Goal: Information Seeking & Learning: Compare options

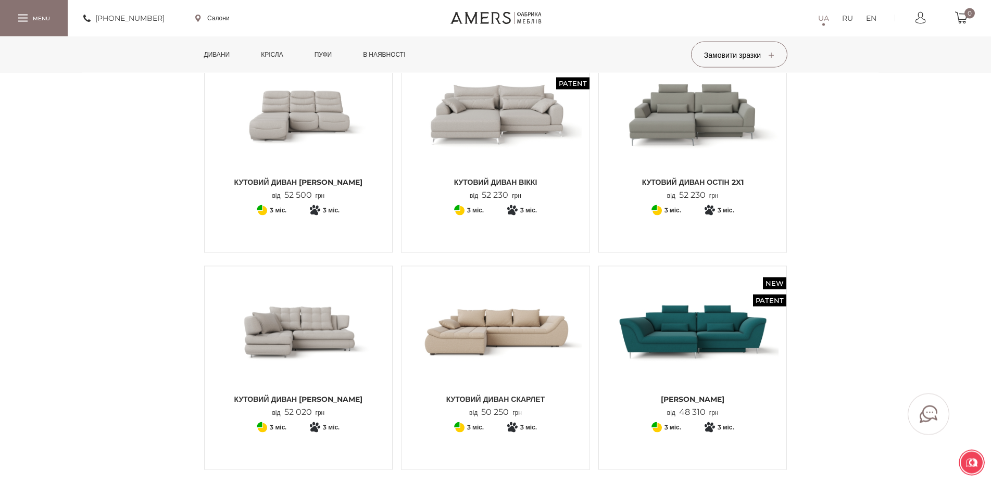
scroll to position [1009, 0]
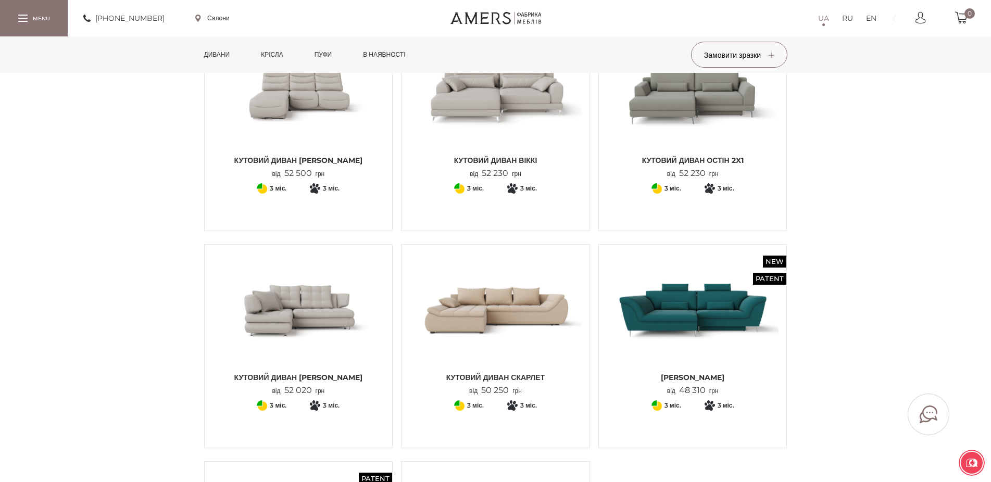
click at [738, 320] on img at bounding box center [693, 310] width 172 height 115
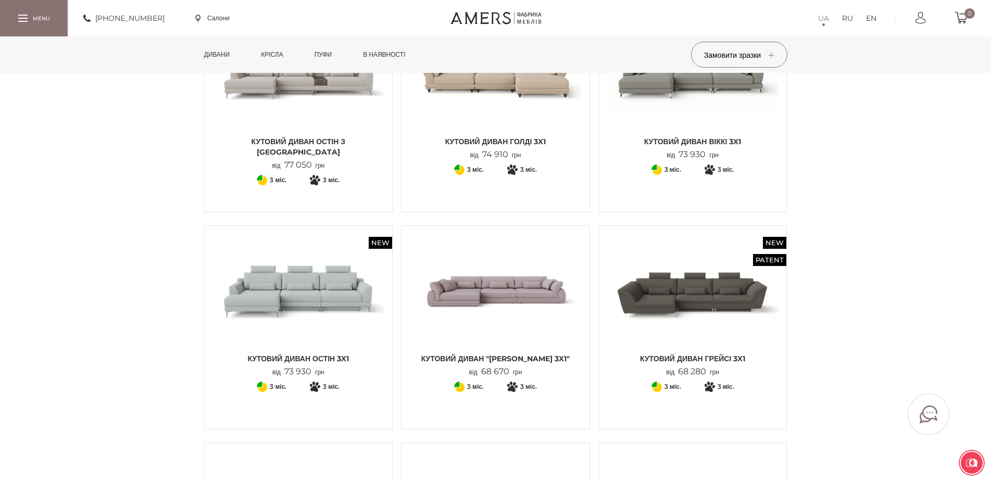
scroll to position [106, 0]
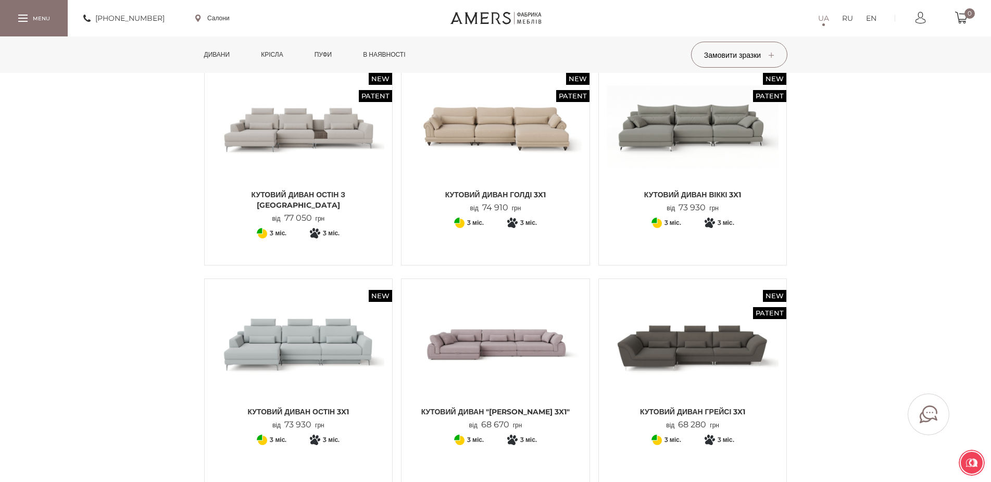
click at [683, 168] on img at bounding box center [693, 127] width 172 height 115
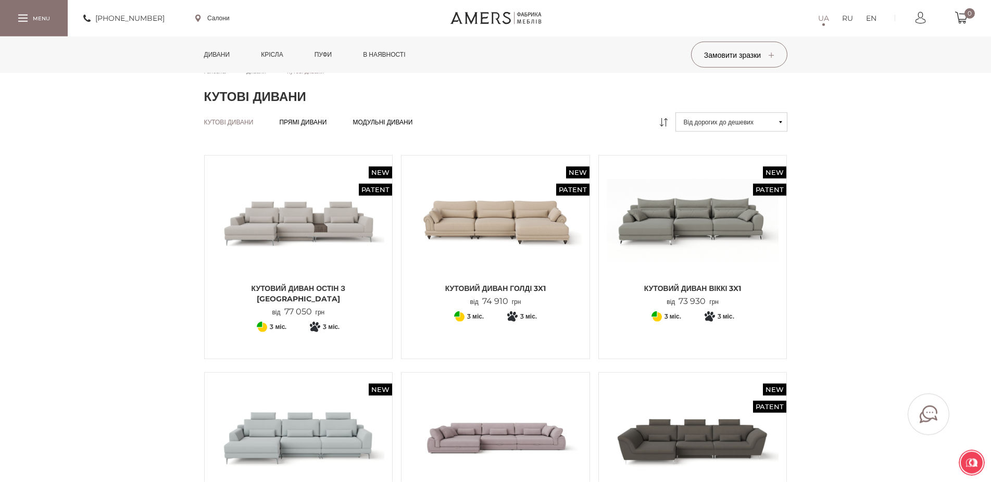
scroll to position [0, 0]
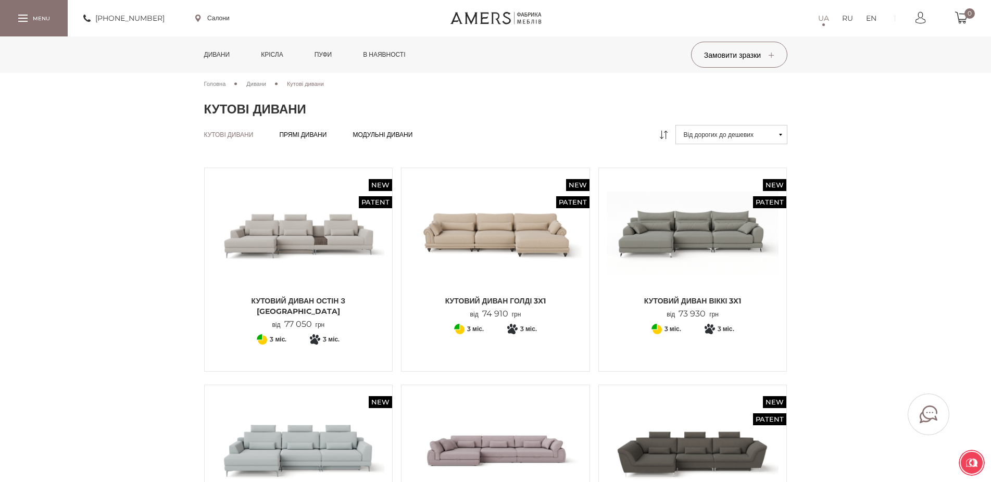
click at [332, 61] on link "Пуфи" at bounding box center [323, 54] width 33 height 36
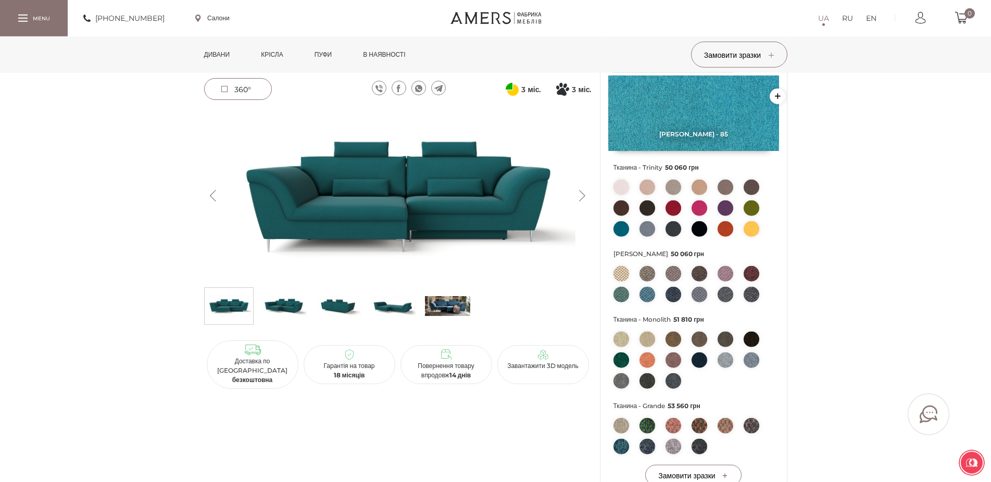
scroll to position [159, 0]
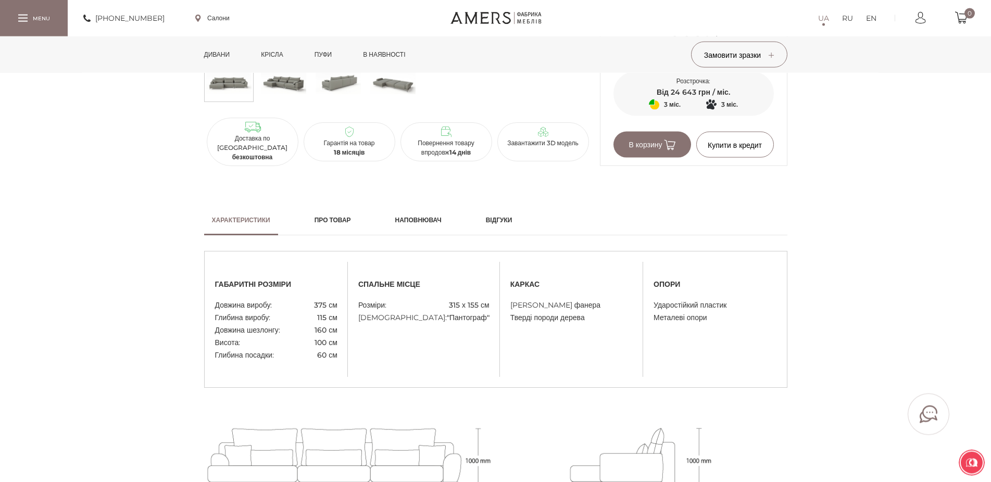
scroll to position [212, 0]
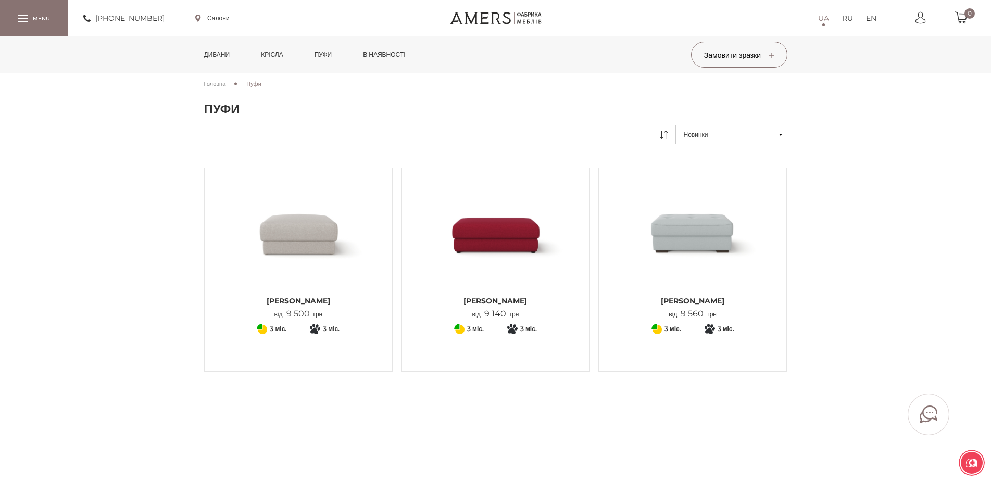
click at [374, 59] on link "в наявності" at bounding box center [384, 54] width 58 height 36
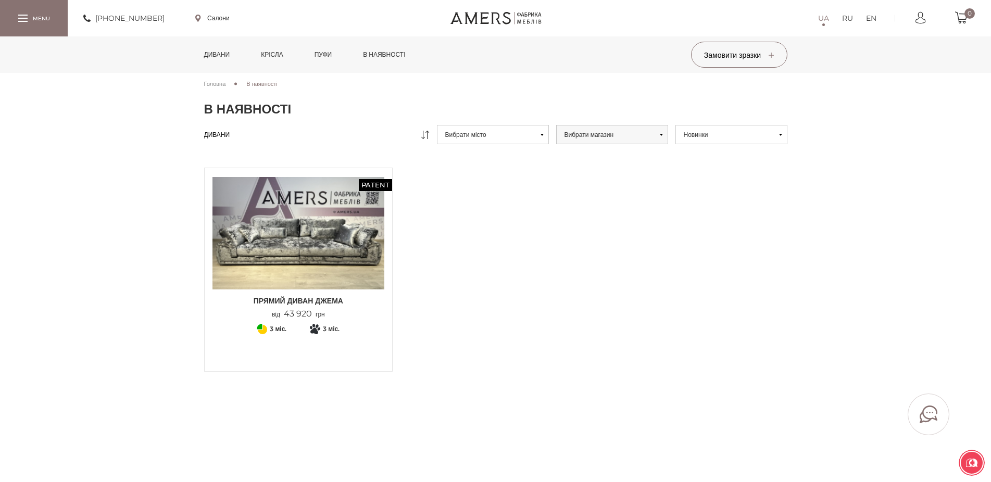
click at [330, 59] on link "Пуфи" at bounding box center [323, 54] width 33 height 36
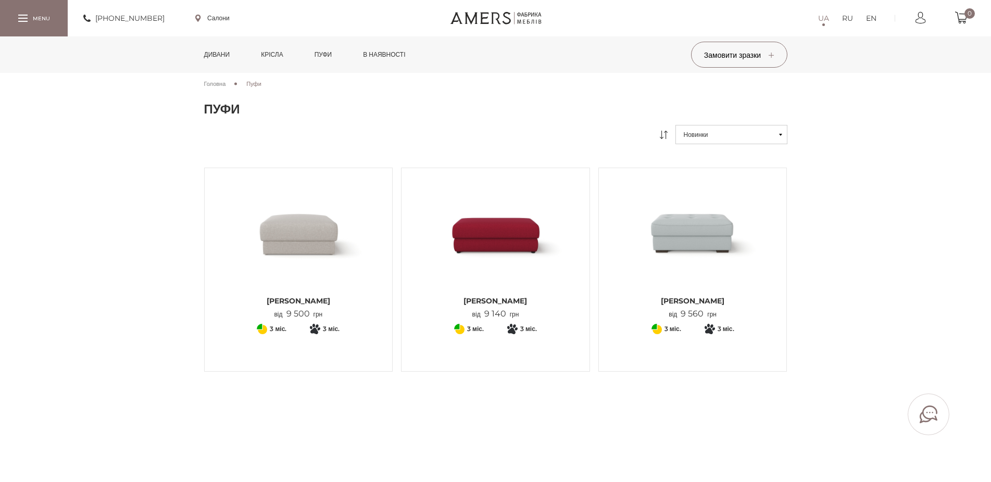
click at [265, 58] on link "Крісла" at bounding box center [271, 54] width 37 height 36
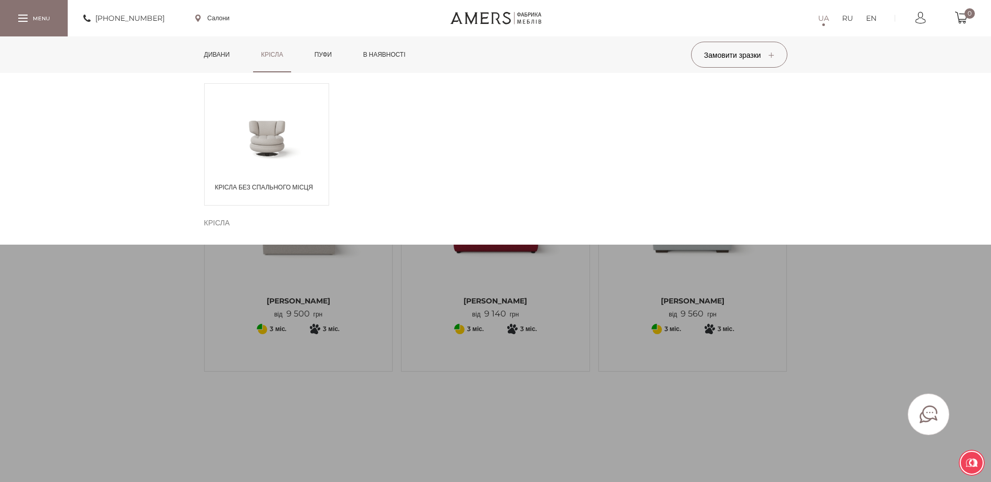
click at [206, 58] on link "Дивани" at bounding box center [217, 54] width 42 height 36
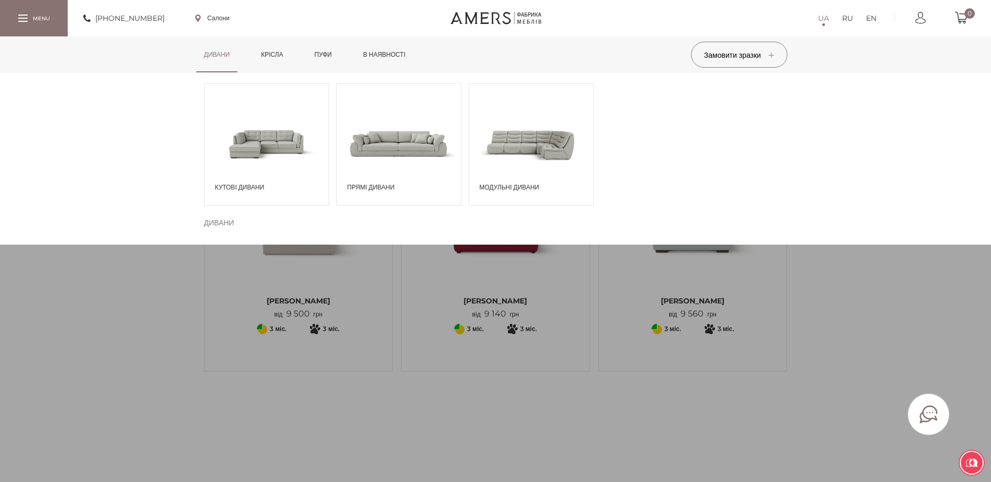
click at [570, 146] on span at bounding box center [531, 143] width 124 height 72
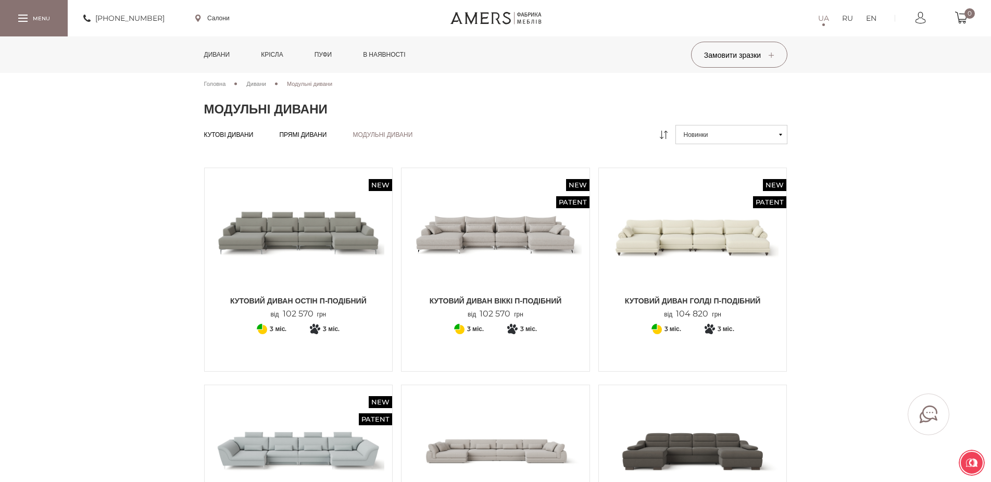
click at [292, 266] on img at bounding box center [298, 233] width 172 height 115
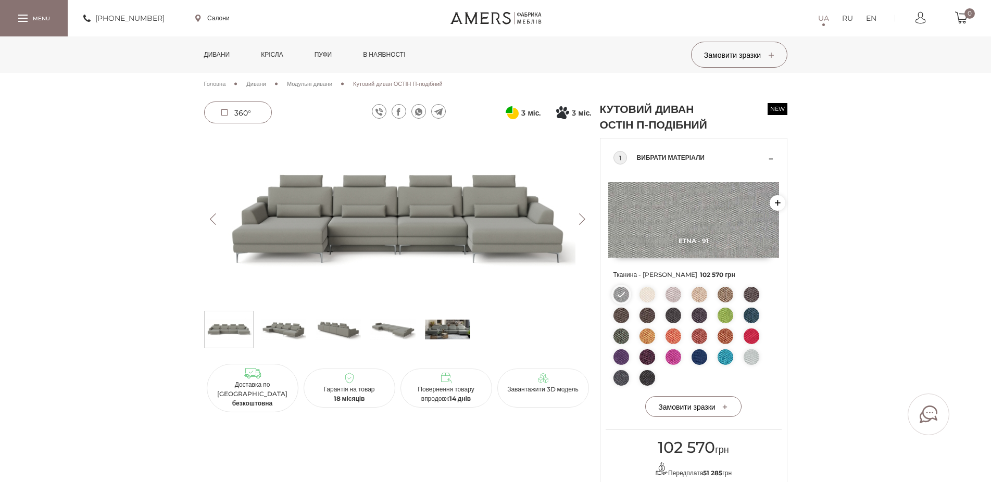
click at [511, 114] on icon at bounding box center [512, 112] width 13 height 13
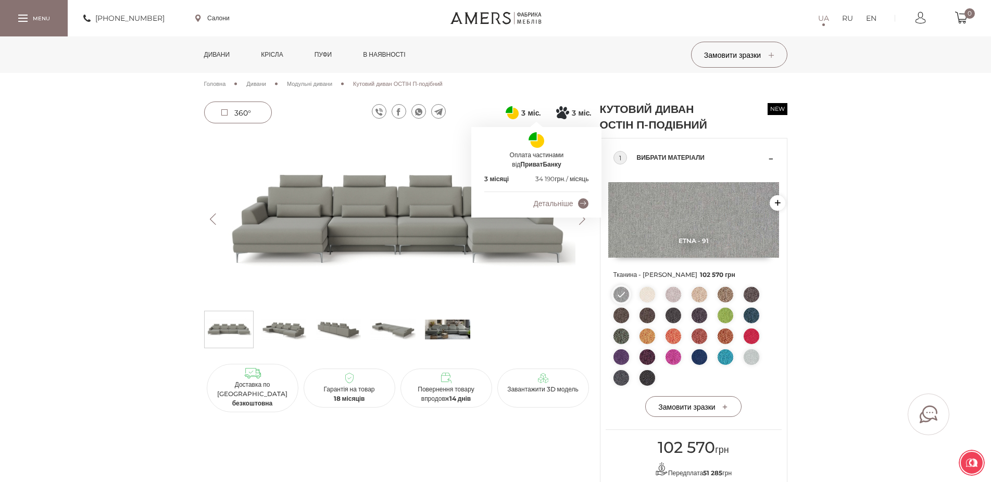
click at [511, 114] on icon at bounding box center [512, 113] width 11 height 11
